Goal: Task Accomplishment & Management: Use online tool/utility

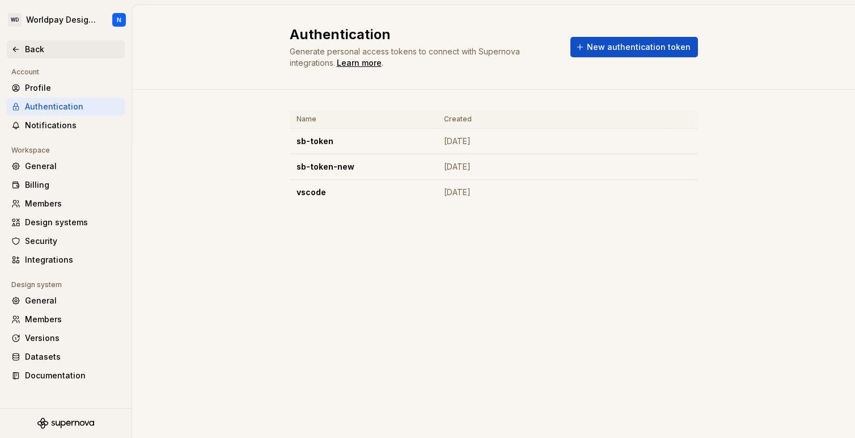
click at [26, 53] on div "Back" at bounding box center [72, 49] width 95 height 11
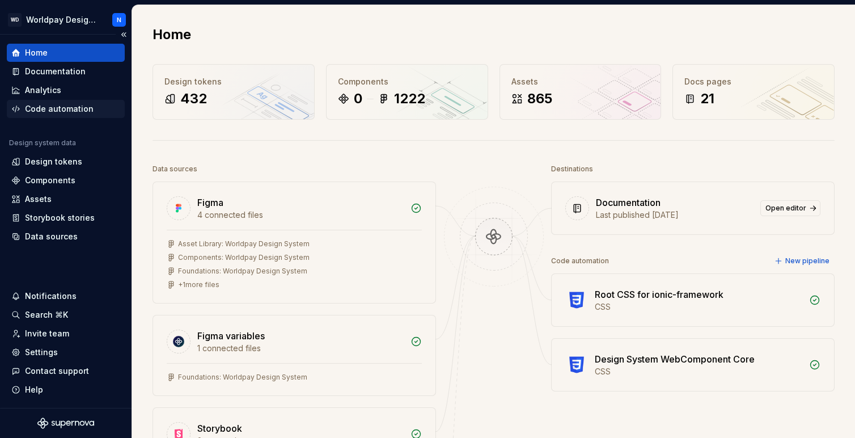
click at [61, 108] on div "Code automation" at bounding box center [59, 108] width 69 height 11
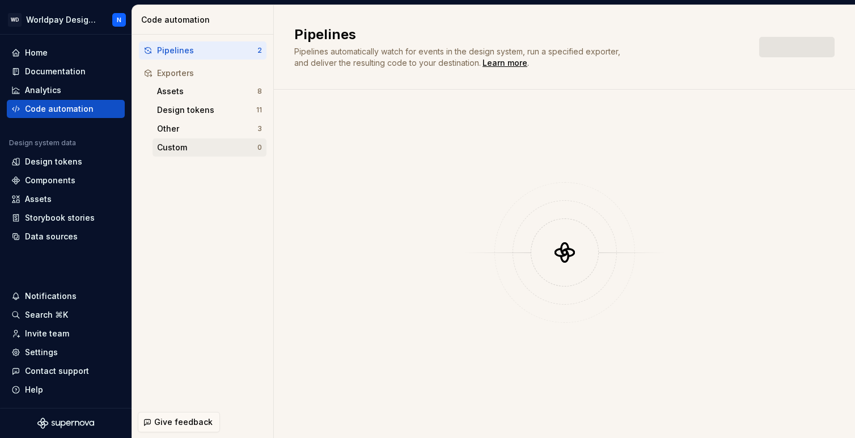
click at [207, 149] on div "Custom" at bounding box center [207, 147] width 100 height 11
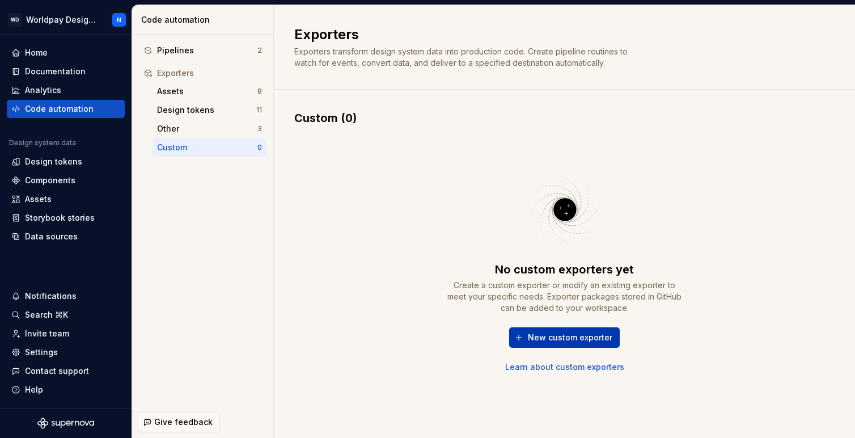
click at [570, 334] on span "New custom exporter" at bounding box center [570, 337] width 84 height 11
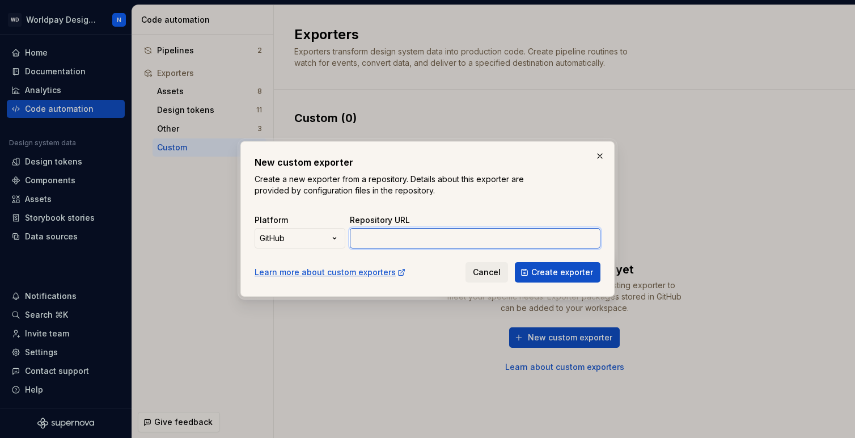
click at [444, 242] on input "Repository URL" at bounding box center [475, 238] width 251 height 20
